Goal: Obtain resource: Download file/media

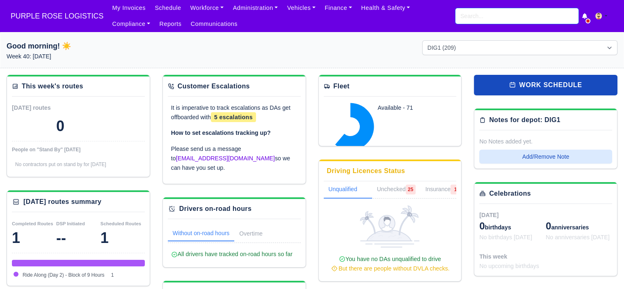
click at [483, 17] on input "search" at bounding box center [517, 16] width 123 height 16
type input "nitharsan"
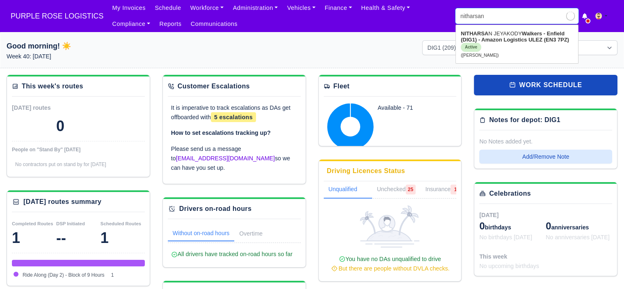
type input "nitharsan JEYAKODY"
click at [522, 41] on strong "Walkers - Enfield (DIG1) - Amazon Logistics ULEZ (EN3 7PZ)" at bounding box center [515, 36] width 108 height 12
type input "NITHARSAN JEYAKODY"
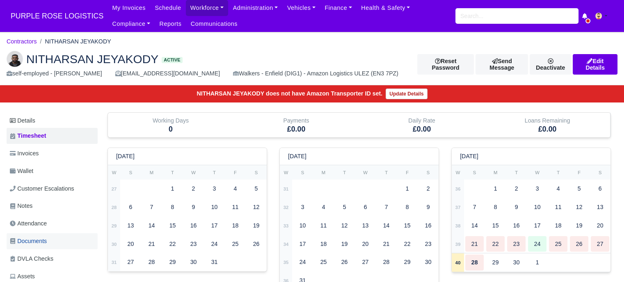
click at [44, 241] on span "Documents" at bounding box center [28, 241] width 37 height 9
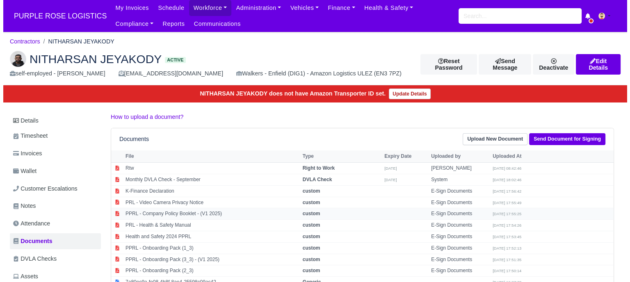
scroll to position [82, 0]
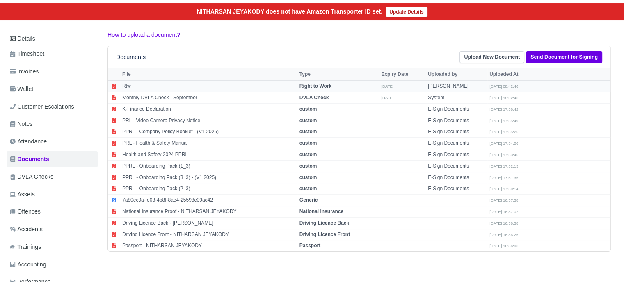
click at [316, 86] on strong "Right to Work" at bounding box center [316, 86] width 32 height 6
select select "right-to-work"
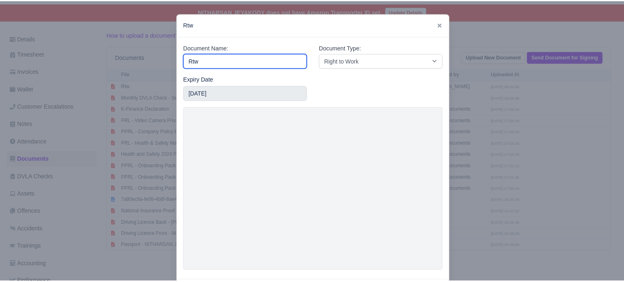
scroll to position [39, 0]
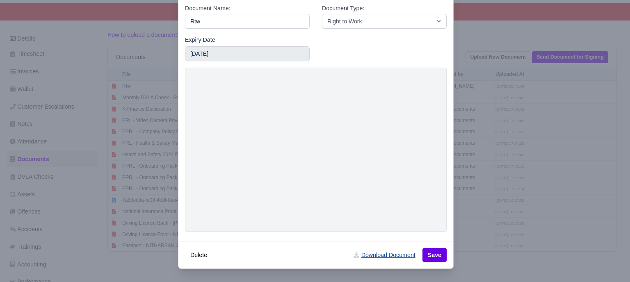
click at [399, 257] on link "Download Document" at bounding box center [384, 255] width 72 height 14
drag, startPoint x: 561, startPoint y: 95, endPoint x: 549, endPoint y: 93, distance: 11.6
click at [561, 92] on div at bounding box center [315, 141] width 630 height 282
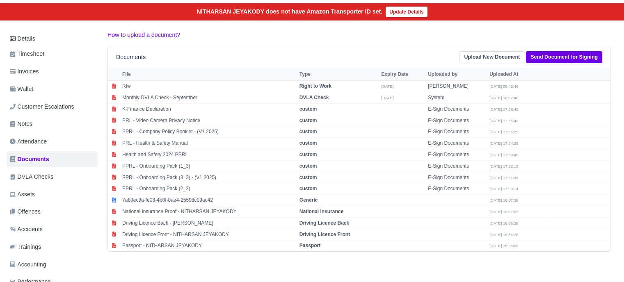
scroll to position [0, 0]
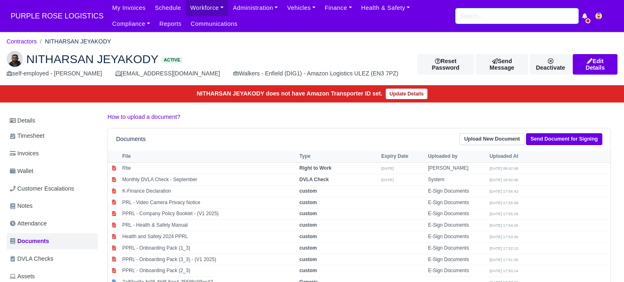
click at [508, 13] on input "search" at bounding box center [517, 16] width 123 height 16
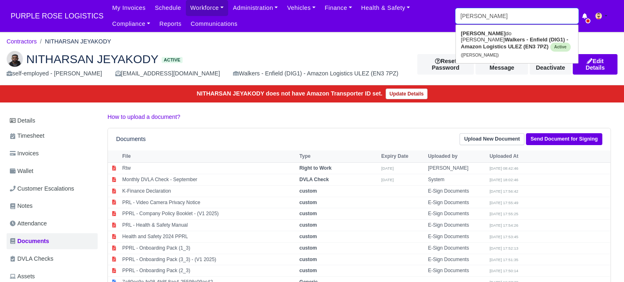
type input "gerrado"
type input "gerrado Aitcheson"
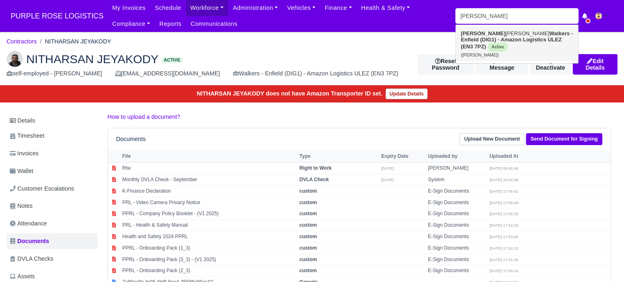
click at [508, 37] on link "Gerrado Aitcheson Walkers - Enfield (DIG1) - Amazon Logistics ULEZ (EN3 7PZ) Ac…" at bounding box center [517, 44] width 122 height 34
type input "[PERSON_NAME]"
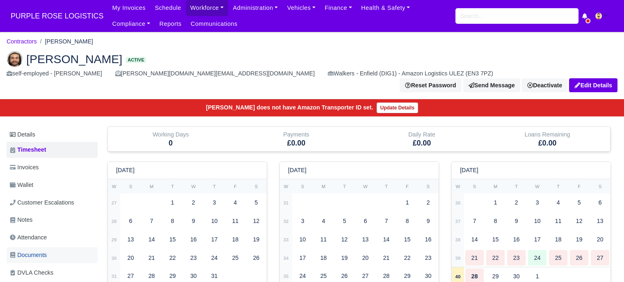
click at [41, 251] on span "Documents" at bounding box center [28, 255] width 37 height 9
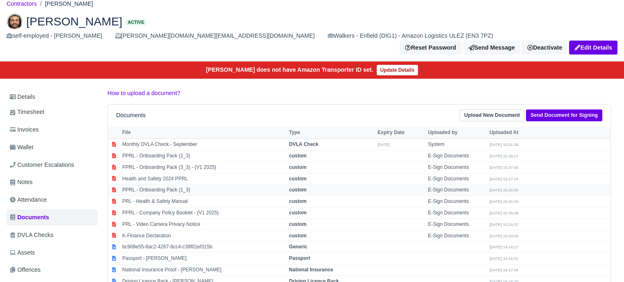
scroll to position [82, 0]
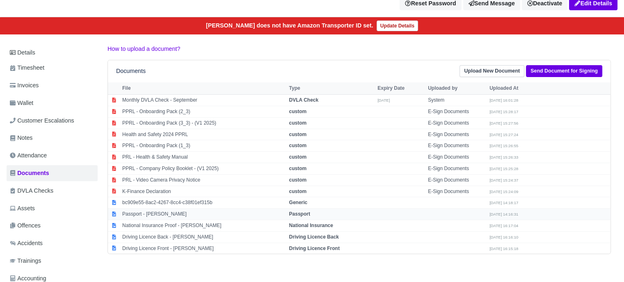
click at [315, 209] on td "Passport" at bounding box center [331, 214] width 89 height 11
select select "passport"
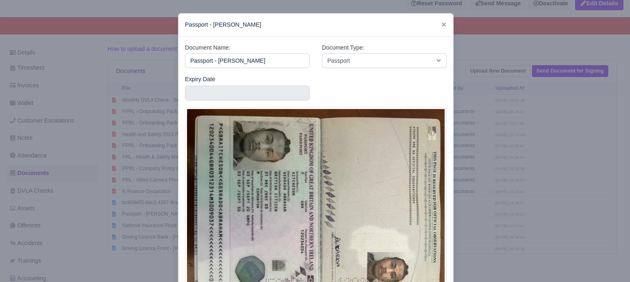
click at [499, 139] on div at bounding box center [315, 141] width 630 height 282
